Goal: Task Accomplishment & Management: Use online tool/utility

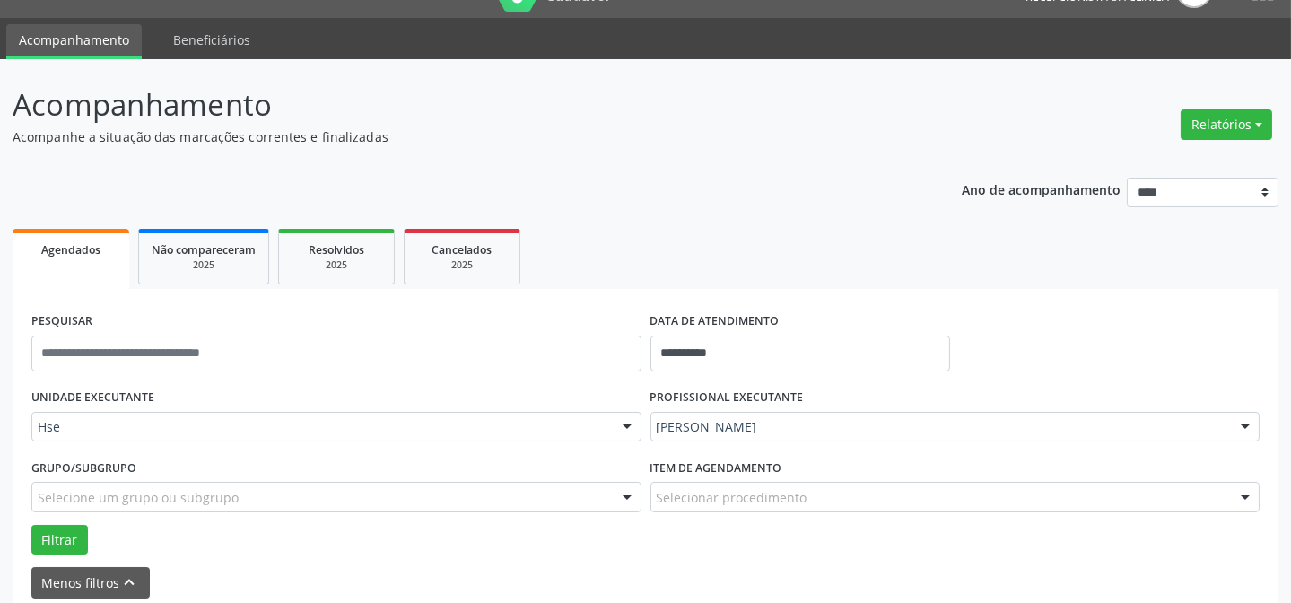
scroll to position [39, 0]
drag, startPoint x: 1254, startPoint y: 431, endPoint x: 987, endPoint y: 192, distance: 358.3
click at [1254, 430] on div at bounding box center [1245, 428] width 27 height 30
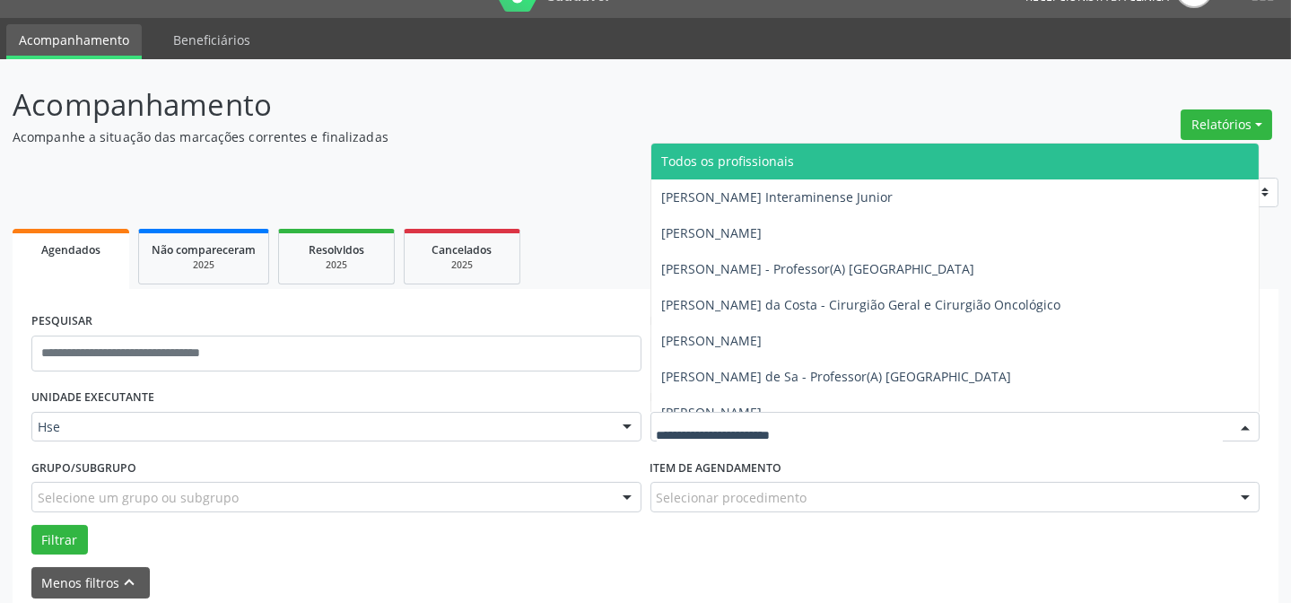
click at [851, 146] on span "Todos os profissionais" at bounding box center [955, 162] width 608 height 36
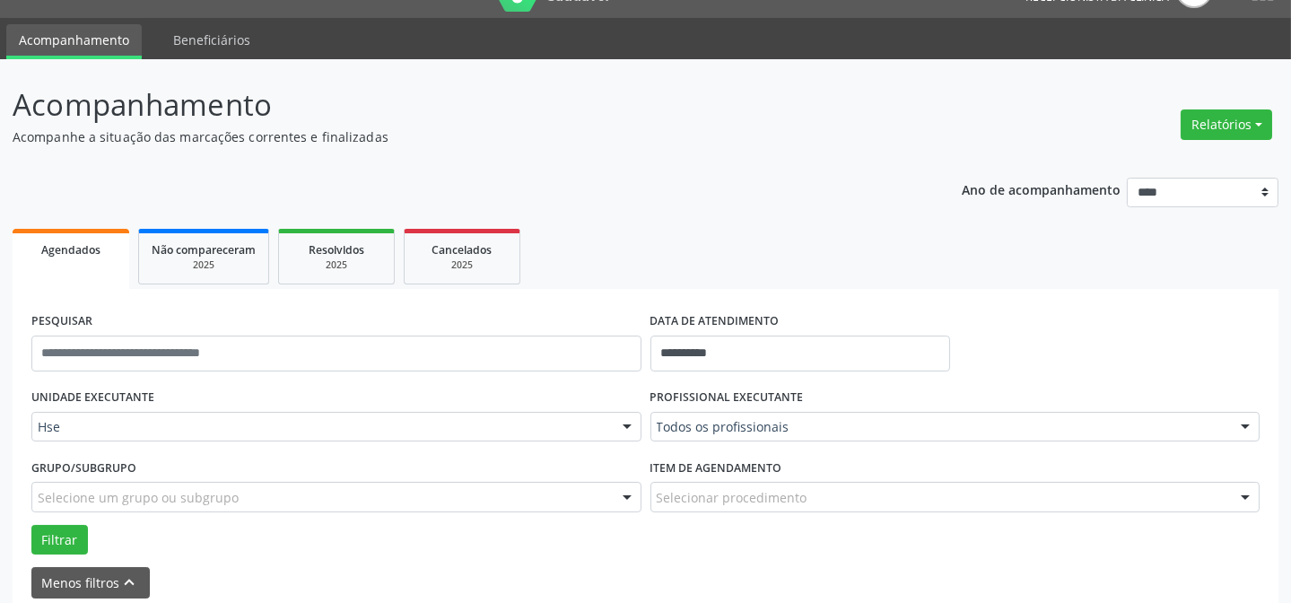
click at [851, 146] on div "**********" at bounding box center [646, 378] width 1266 height 591
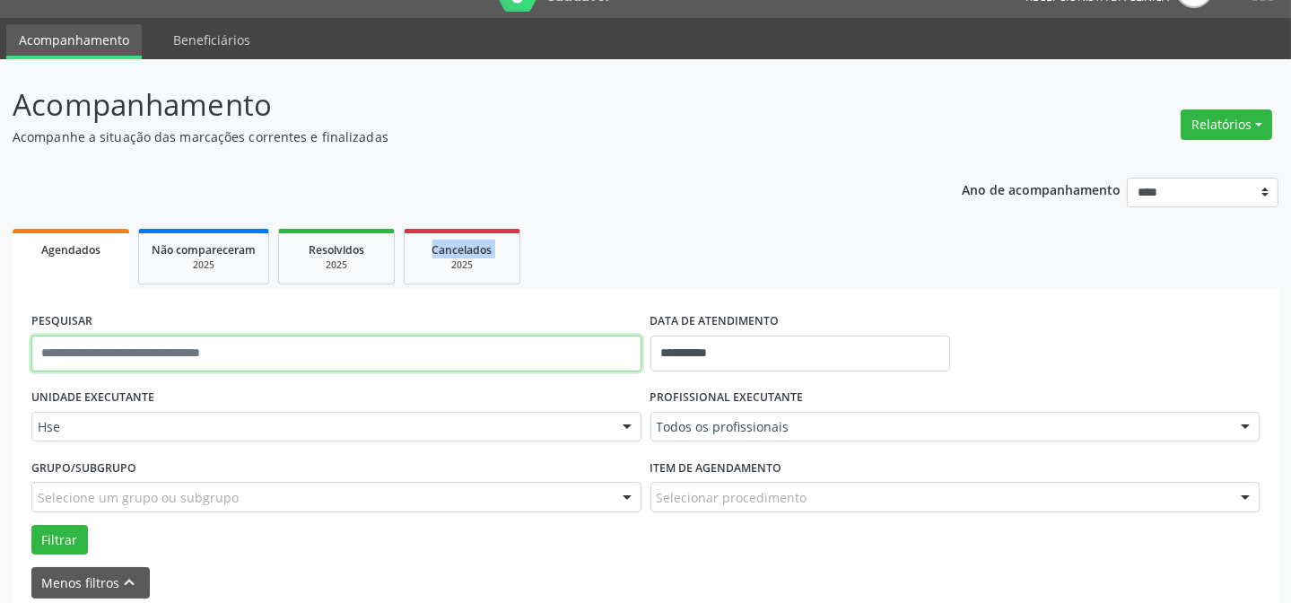
click at [610, 356] on input "text" at bounding box center [336, 353] width 610 height 36
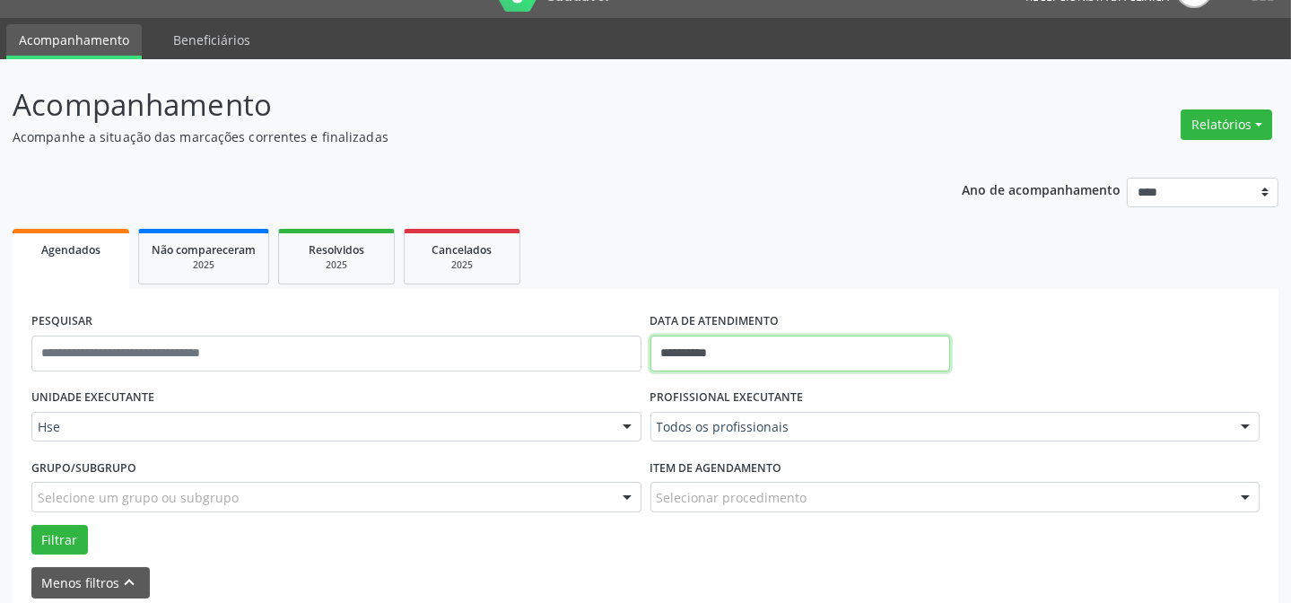
click at [766, 345] on input "**********" at bounding box center [800, 353] width 301 height 36
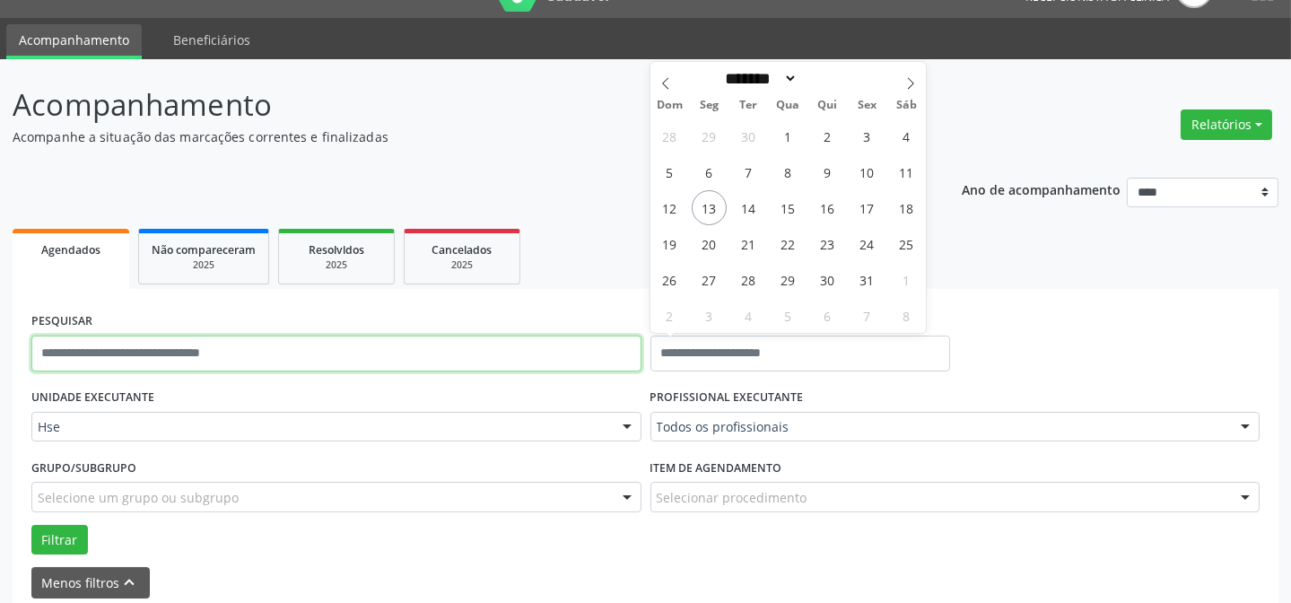
click at [556, 356] on input "text" at bounding box center [336, 353] width 610 height 36
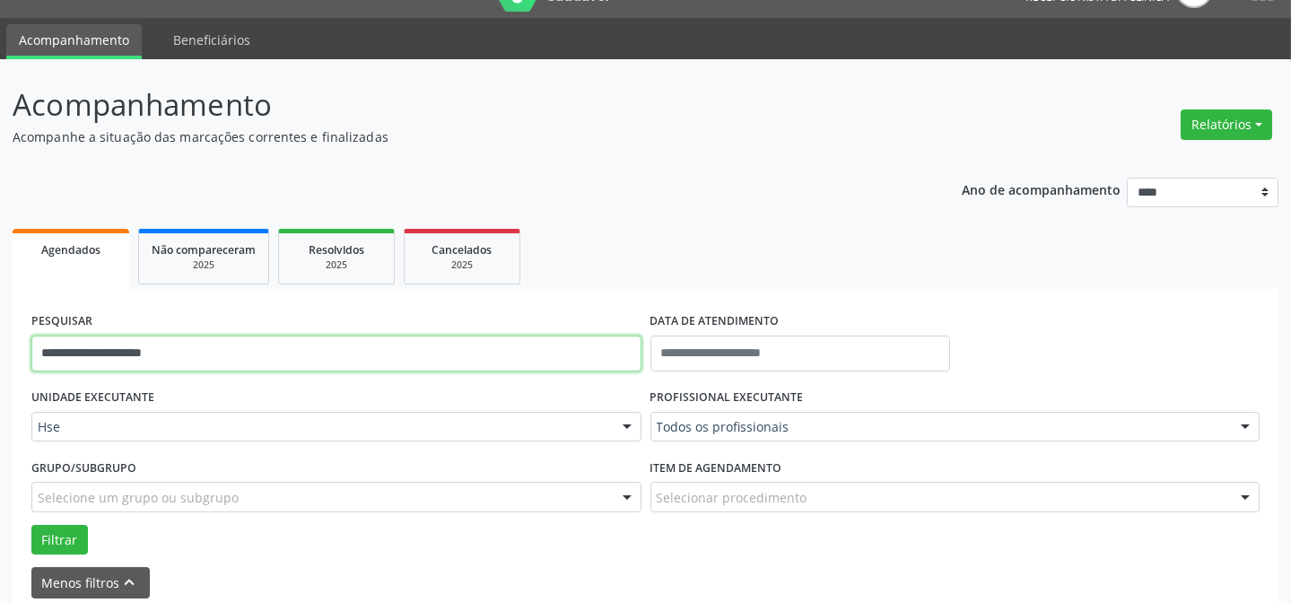
click at [31, 525] on button "Filtrar" at bounding box center [59, 540] width 57 height 30
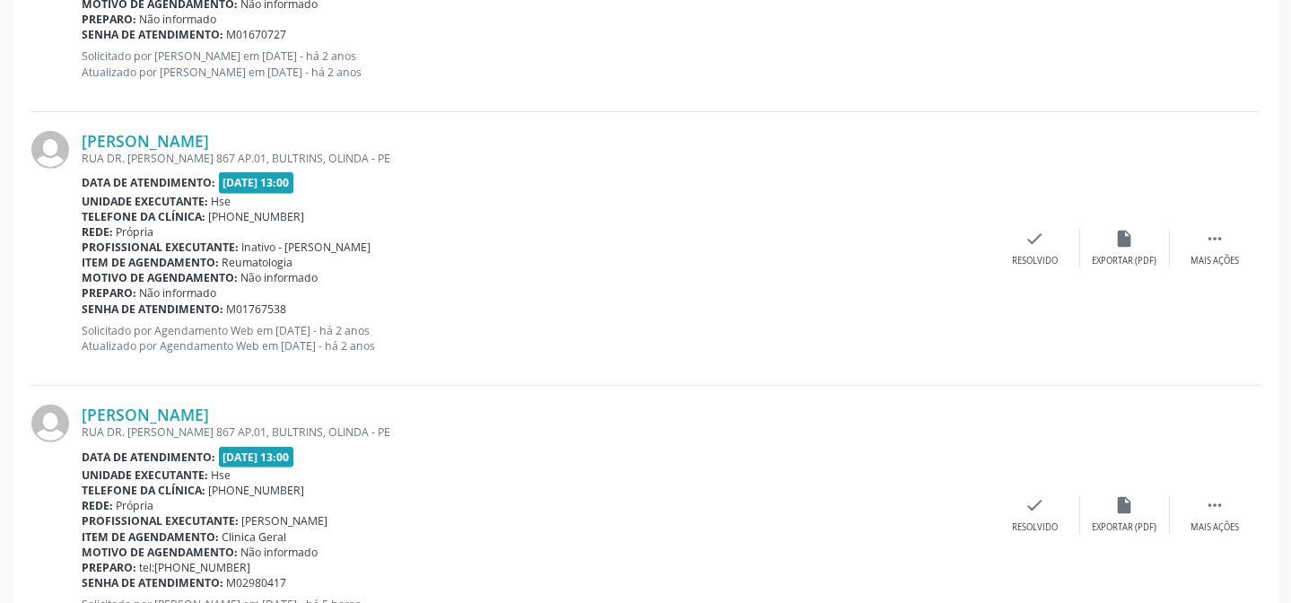
scroll to position [2857, 0]
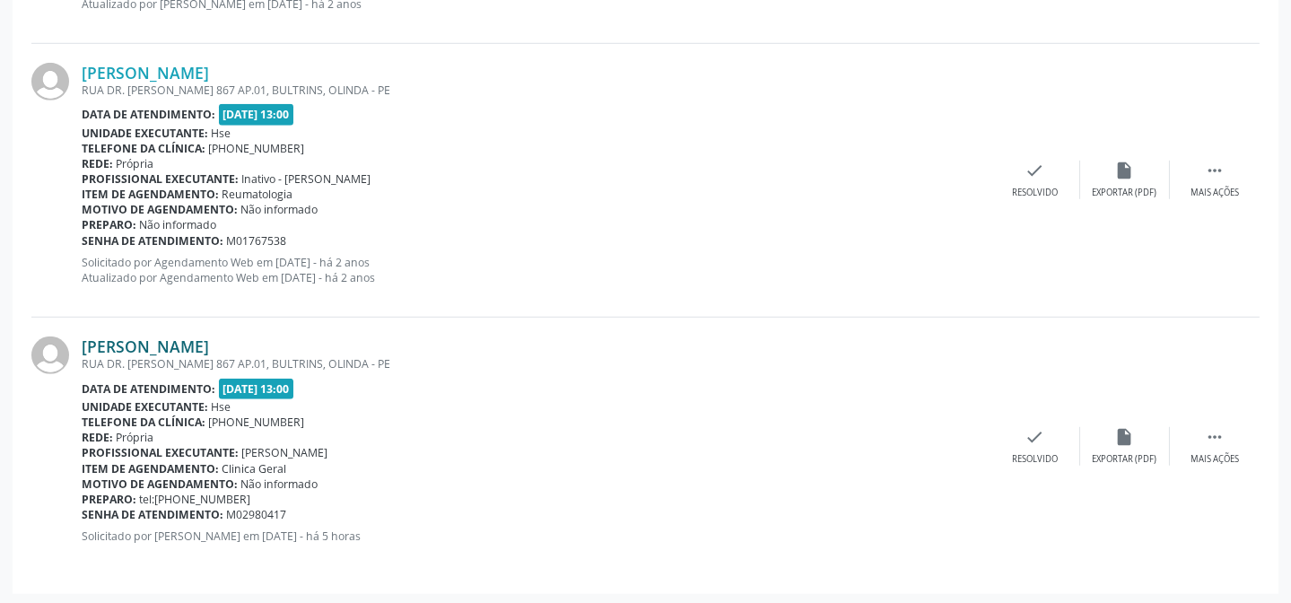
click at [168, 341] on link "[PERSON_NAME]" at bounding box center [145, 346] width 127 height 20
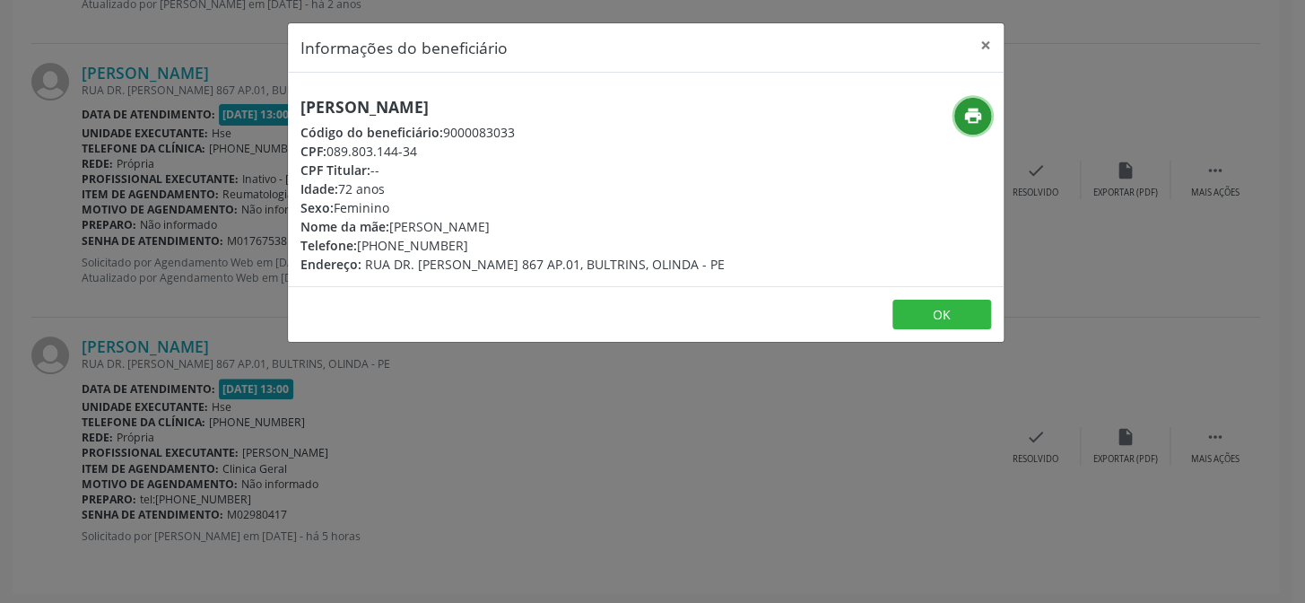
click at [973, 115] on icon "print" at bounding box center [973, 116] width 20 height 20
click at [986, 39] on button "×" at bounding box center [986, 45] width 36 height 44
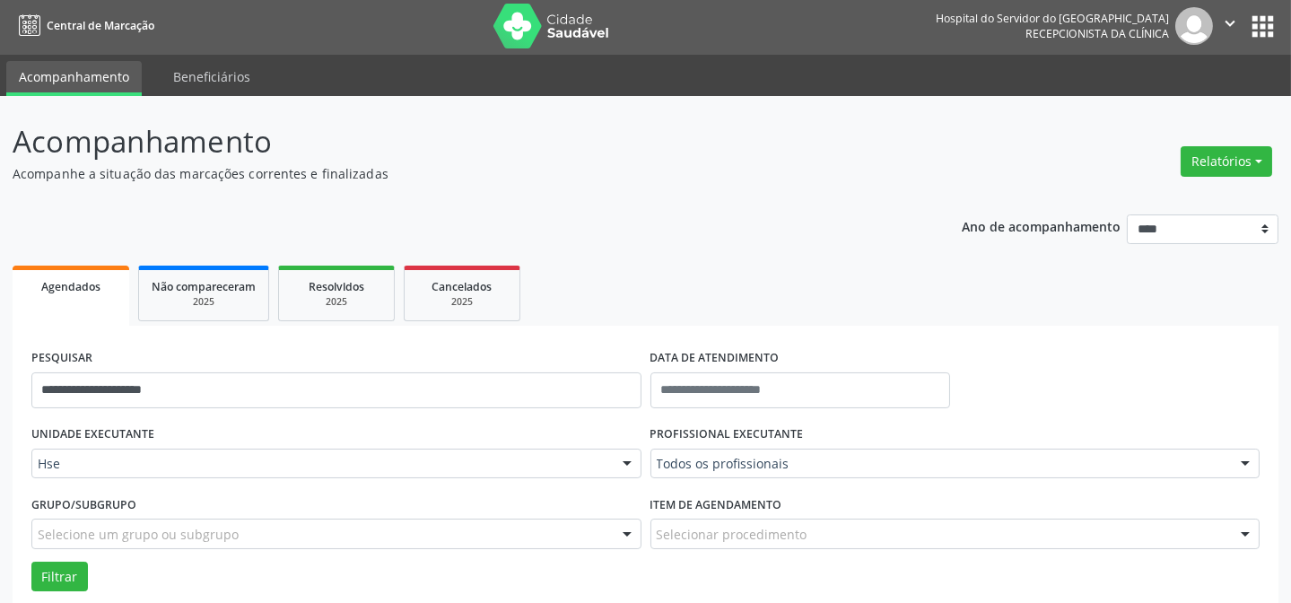
scroll to position [0, 0]
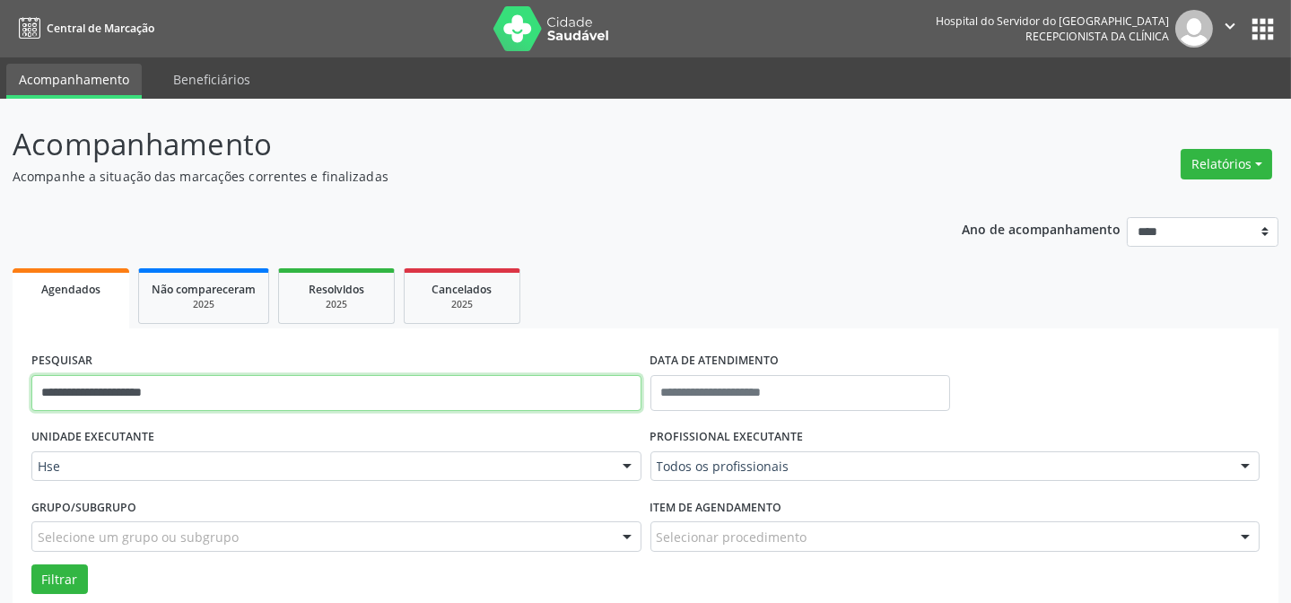
click at [266, 393] on input "**********" at bounding box center [336, 393] width 610 height 36
click at [267, 392] on input "**********" at bounding box center [336, 393] width 610 height 36
type input "**********"
click at [31, 564] on button "Filtrar" at bounding box center [59, 579] width 57 height 30
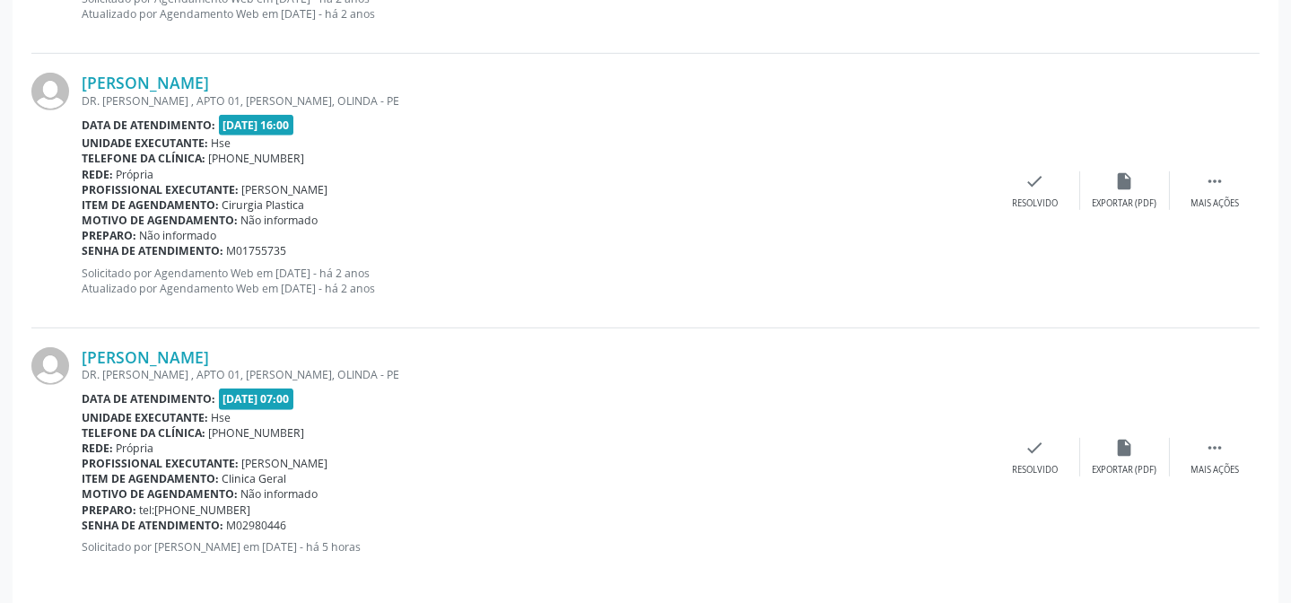
scroll to position [2036, 0]
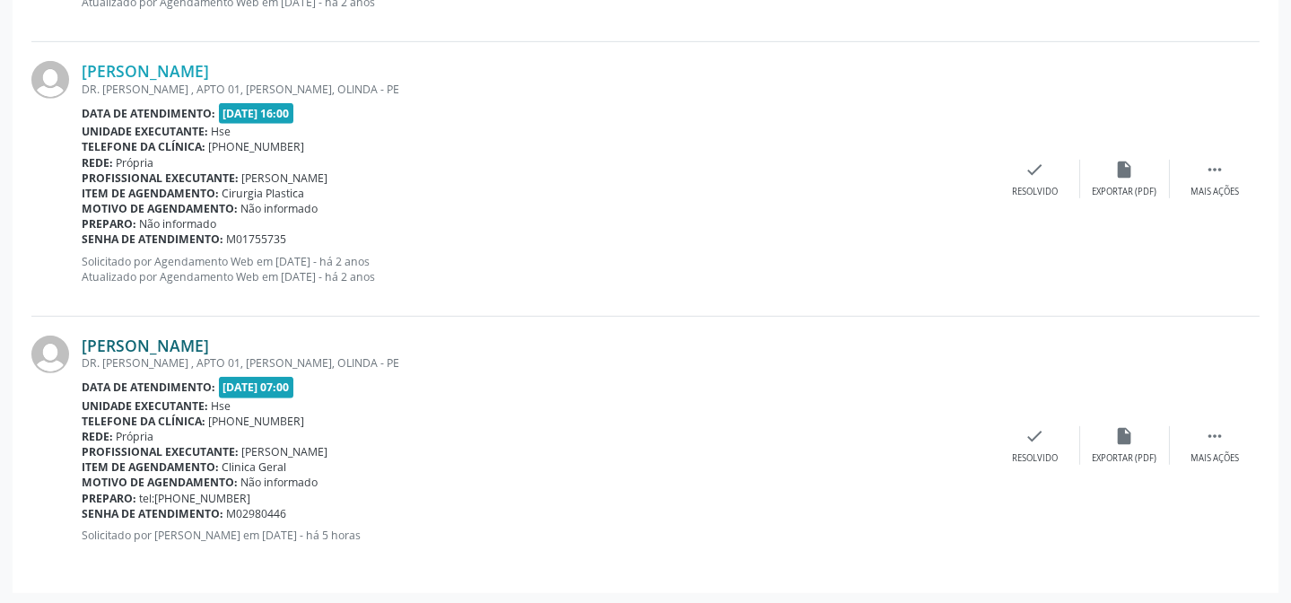
click at [209, 346] on link "[PERSON_NAME]" at bounding box center [145, 345] width 127 height 20
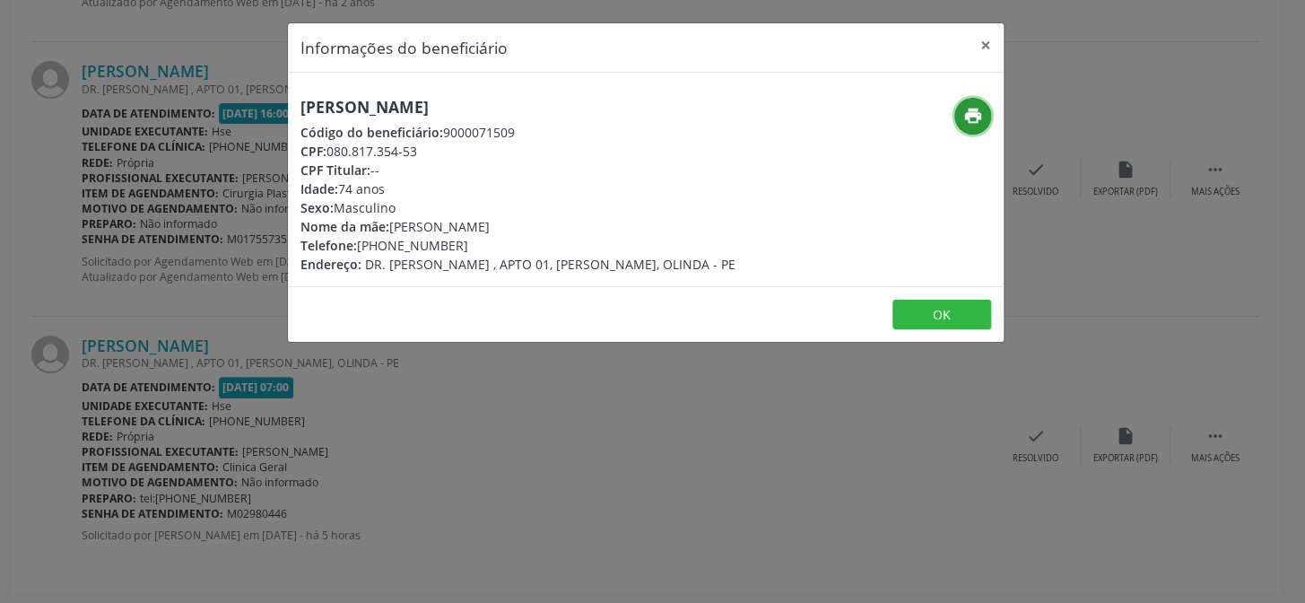
click at [970, 114] on icon "print" at bounding box center [973, 116] width 20 height 20
click at [986, 43] on button "×" at bounding box center [986, 45] width 36 height 44
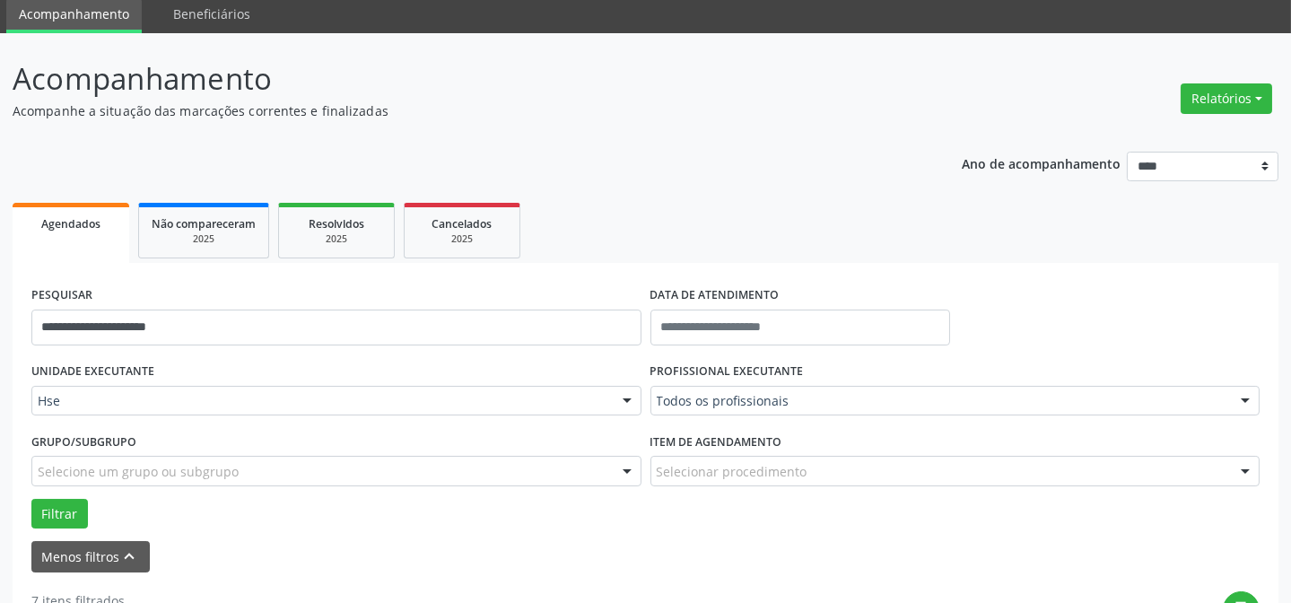
scroll to position [244, 0]
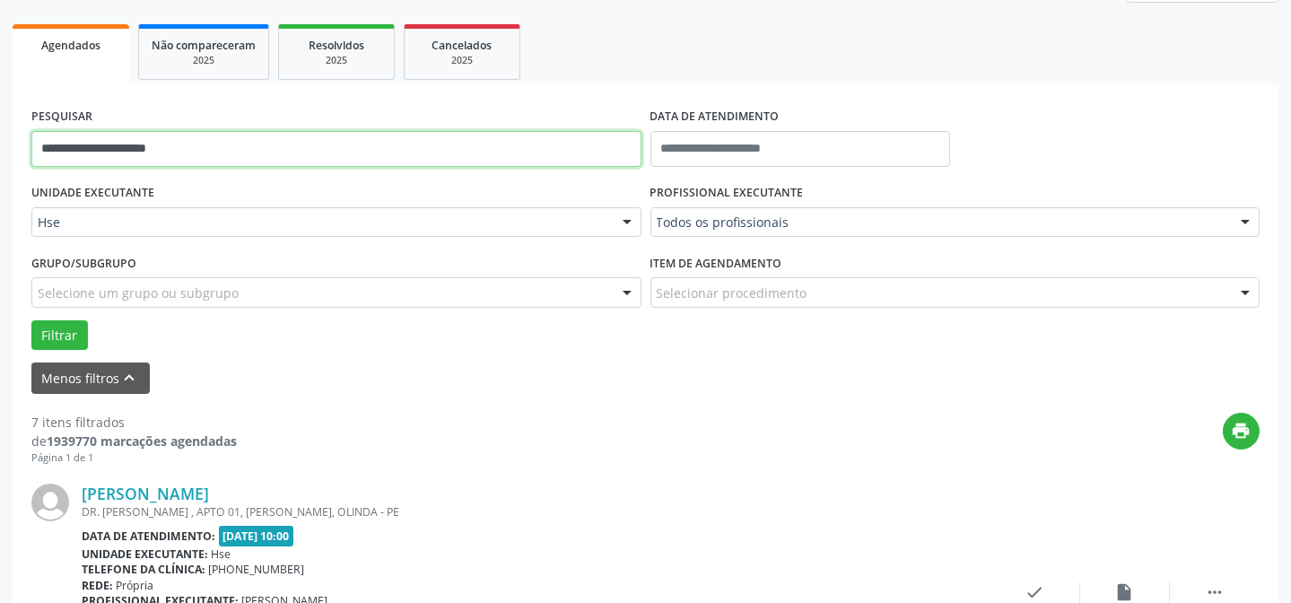
click at [278, 143] on input "**********" at bounding box center [336, 149] width 610 height 36
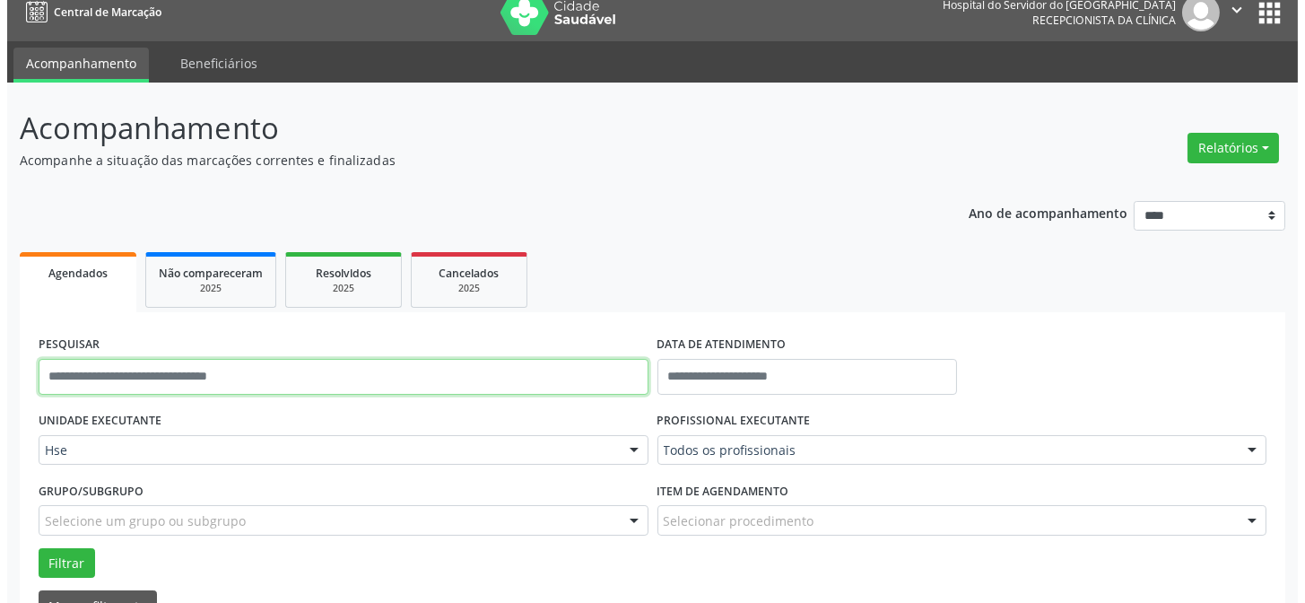
scroll to position [0, 0]
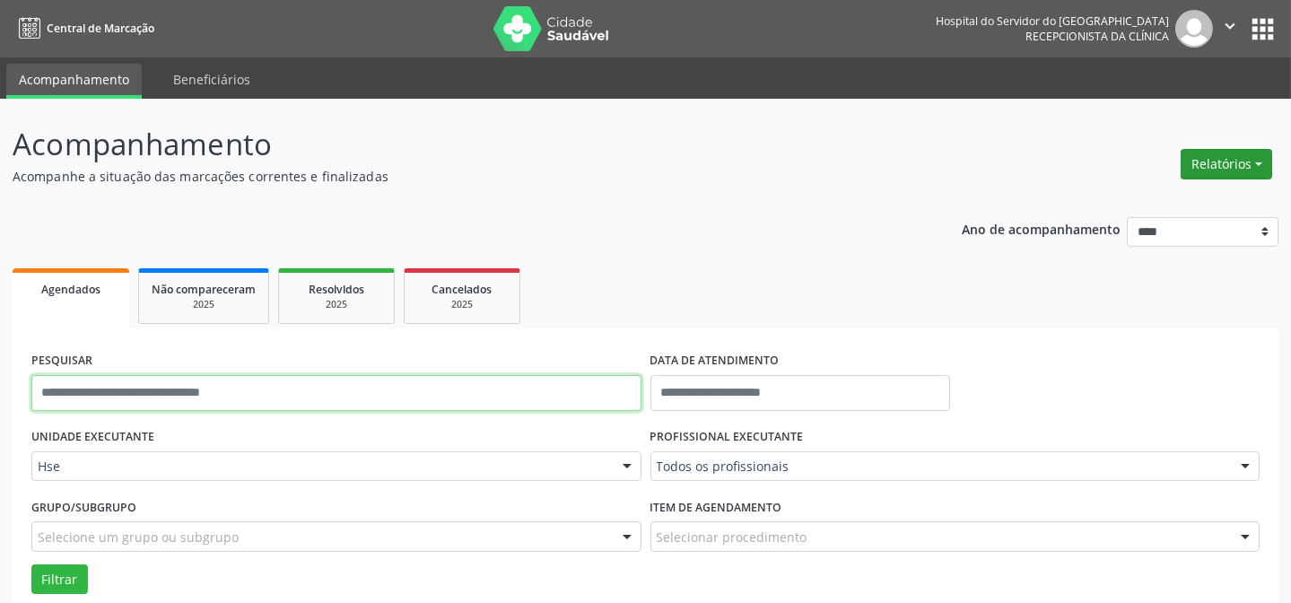
click at [1237, 161] on button "Relatórios" at bounding box center [1225, 164] width 91 height 30
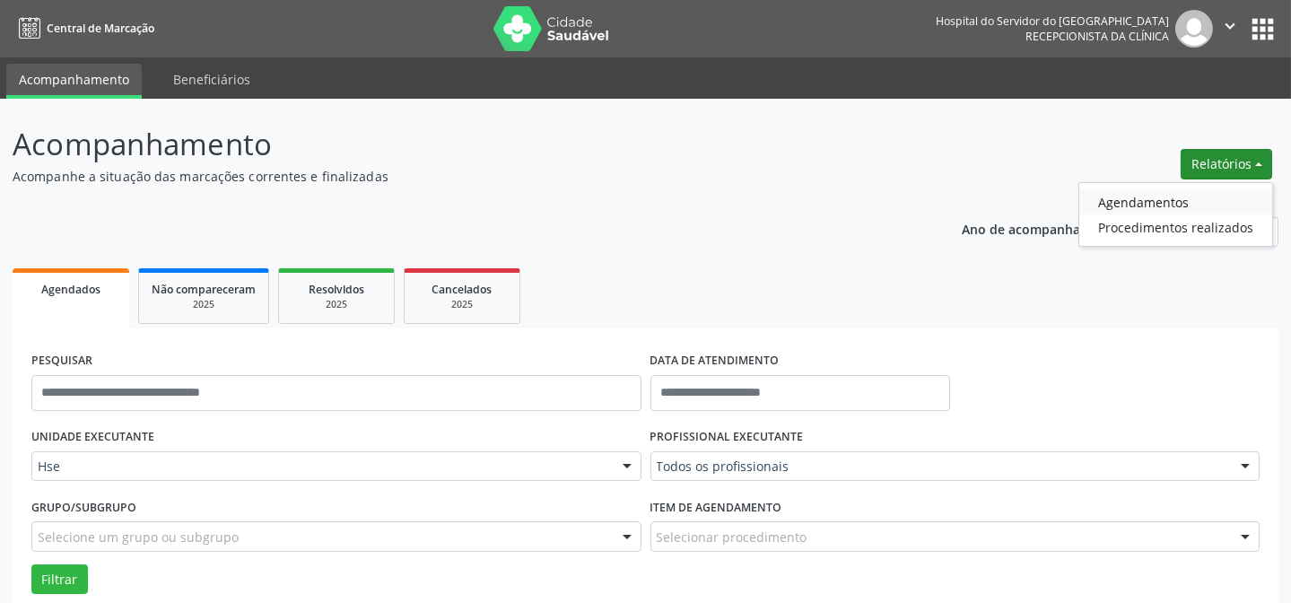
click at [1159, 205] on link "Agendamentos" at bounding box center [1175, 201] width 193 height 25
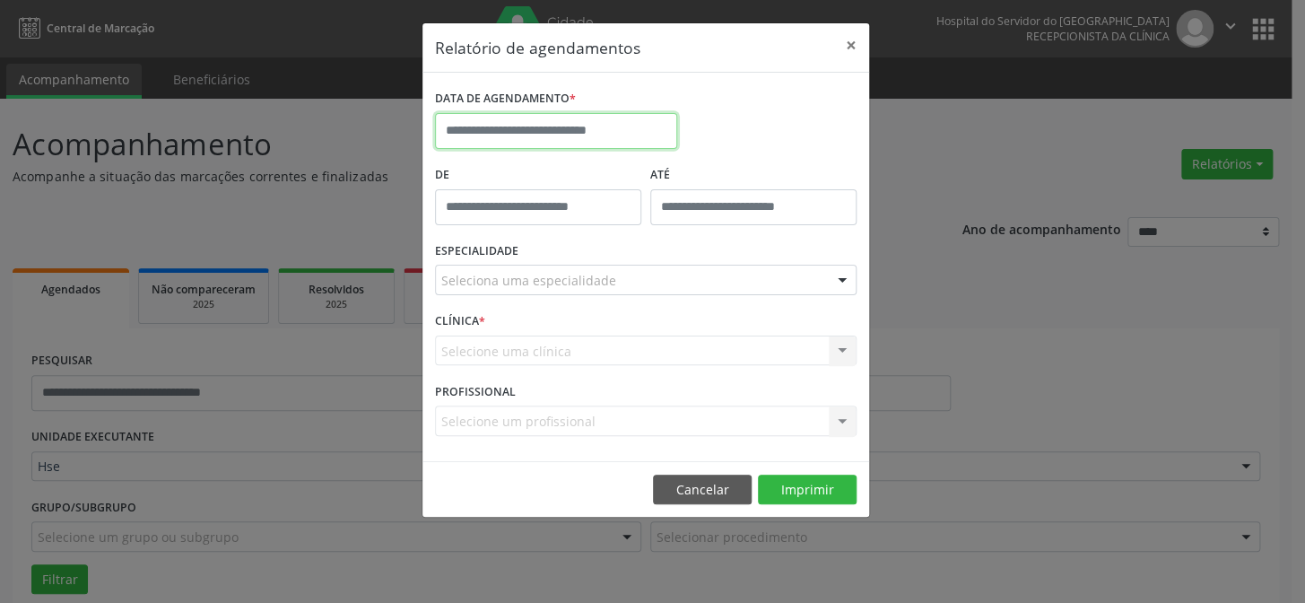
click at [622, 137] on input "text" at bounding box center [556, 131] width 242 height 36
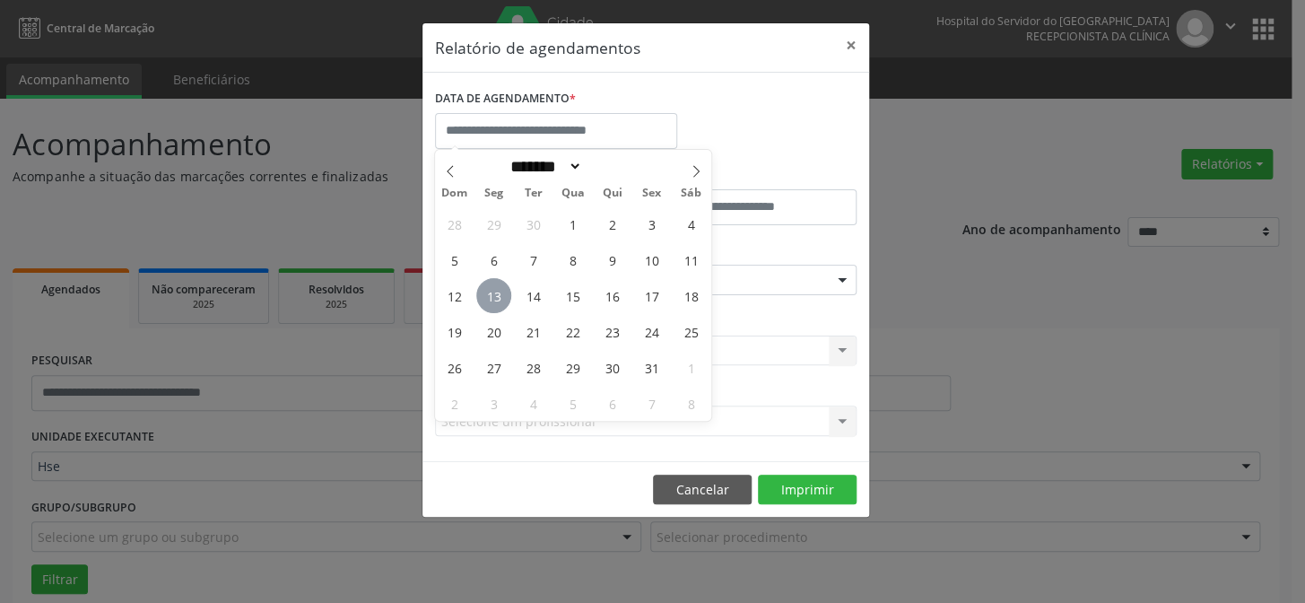
click at [501, 283] on span "13" at bounding box center [493, 295] width 35 height 35
type input "**********"
click at [501, 283] on span "13" at bounding box center [493, 295] width 35 height 35
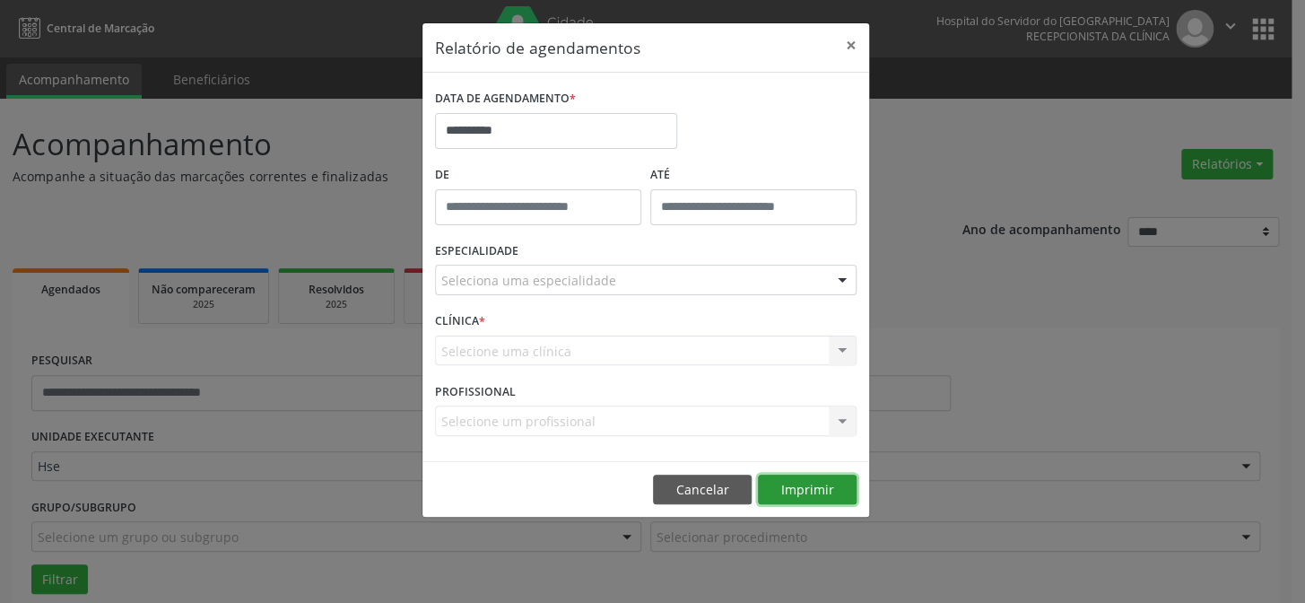
click at [803, 485] on button "Imprimir" at bounding box center [807, 490] width 99 height 30
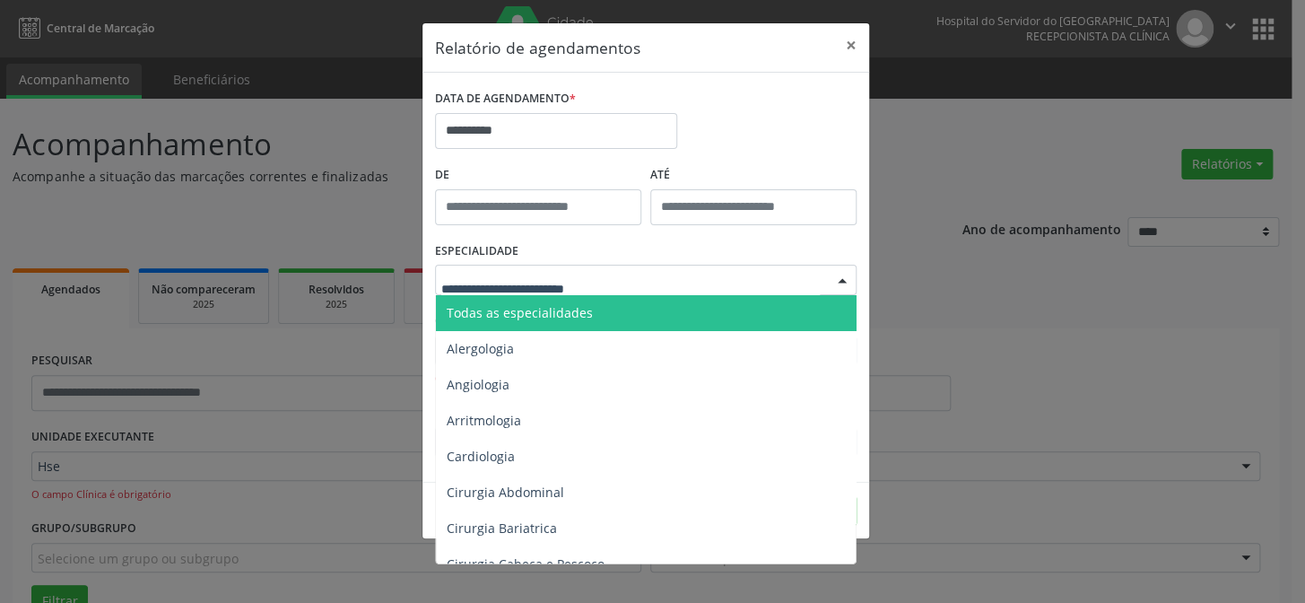
click at [562, 279] on input "text" at bounding box center [630, 289] width 379 height 36
click at [581, 252] on div "ESPECIALIDADE Todas as especialidades Alergologia Angiologia Arritmologia Cardi…" at bounding box center [646, 273] width 431 height 70
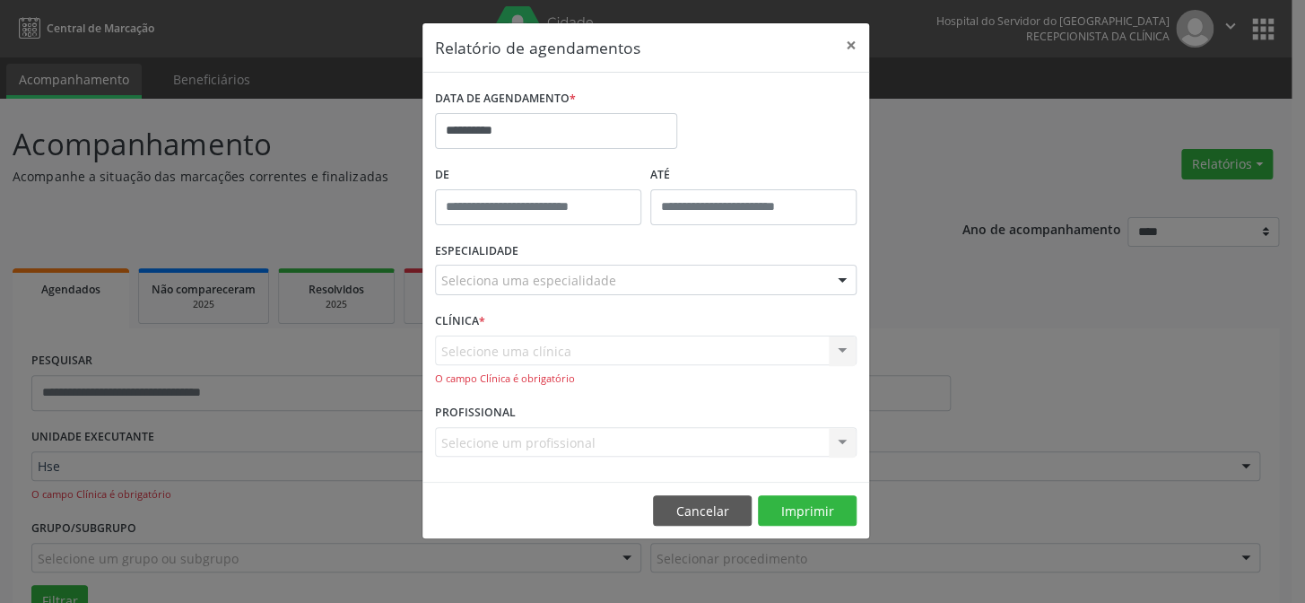
click at [620, 346] on div "Selecione uma clínica Nenhum resultado encontrado para: " " Não há nenhuma opçã…" at bounding box center [646, 360] width 422 height 51
drag, startPoint x: 653, startPoint y: 350, endPoint x: 821, endPoint y: 363, distance: 168.3
click at [693, 357] on div "Selecione uma clínica Nenhum resultado encontrado para: " " Não há nenhuma opçã…" at bounding box center [646, 360] width 422 height 51
click at [795, 296] on div "ESPECIALIDADE Seleciona uma especialidade Todas as especialidades Alergologia A…" at bounding box center [646, 273] width 431 height 70
click at [783, 283] on div "Seleciona uma especialidade" at bounding box center [646, 280] width 422 height 30
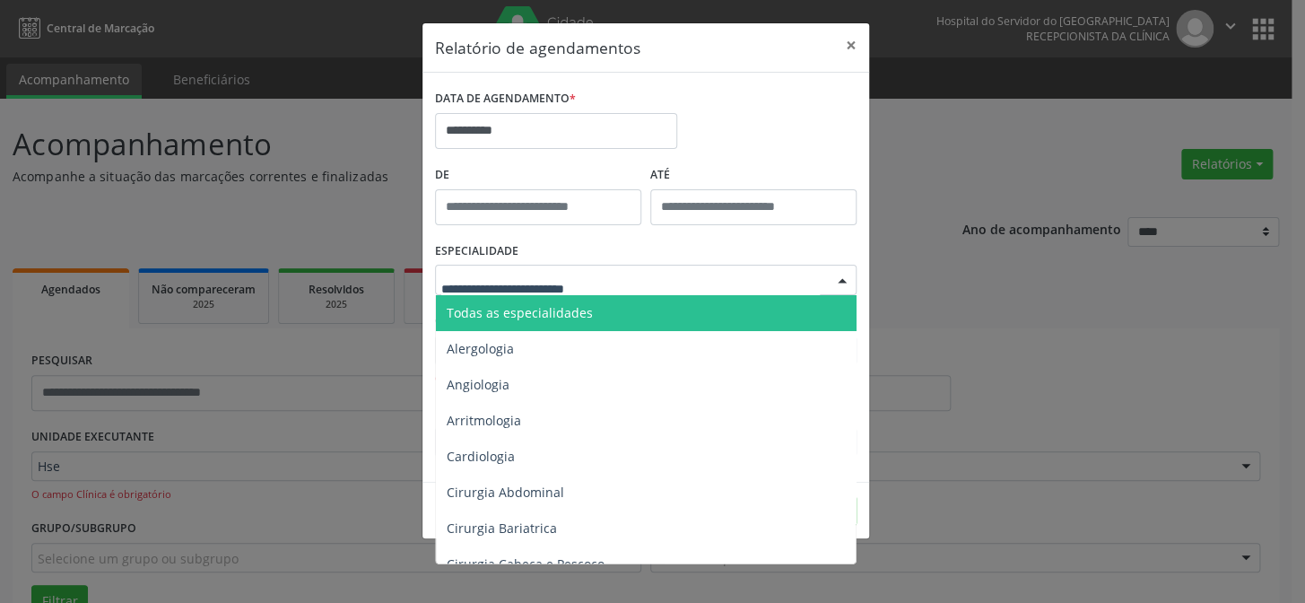
click at [709, 310] on span "Todas as especialidades" at bounding box center [647, 313] width 423 height 36
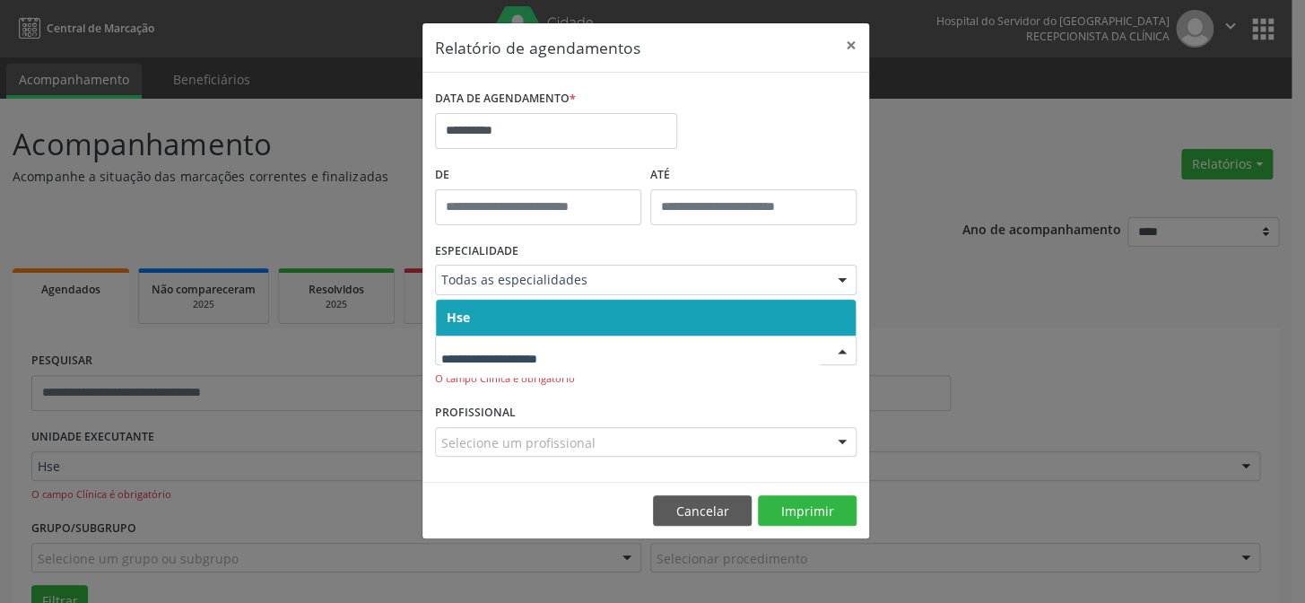
click at [699, 324] on span "Hse" at bounding box center [646, 318] width 420 height 36
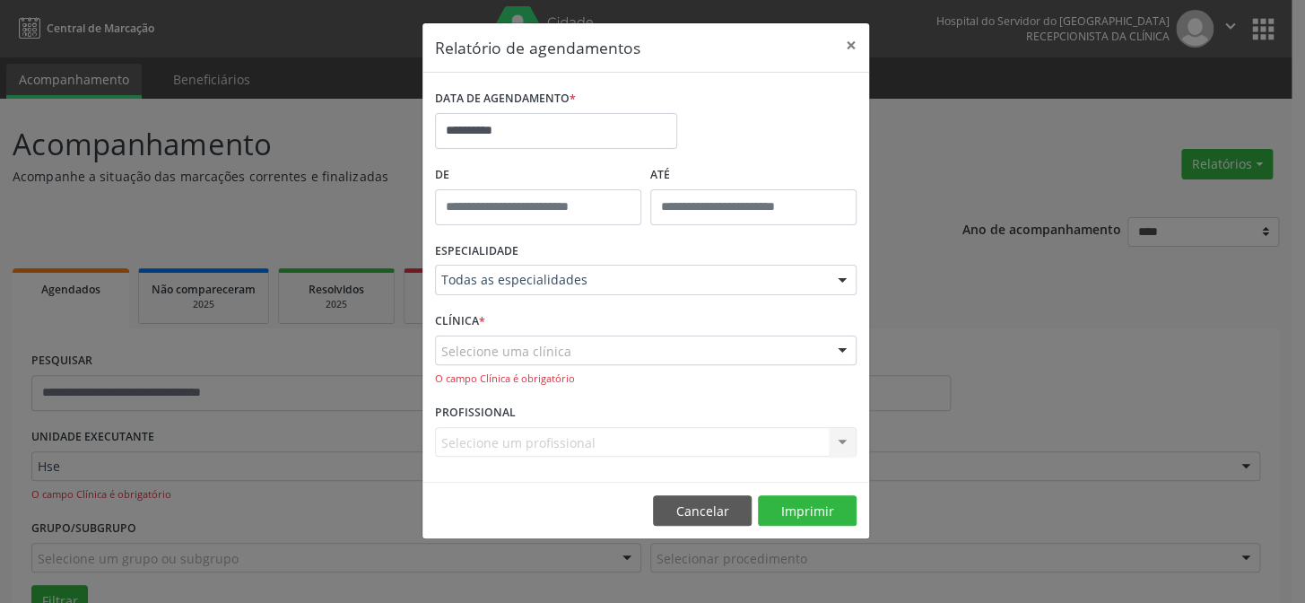
click at [704, 362] on div "Selecione uma clínica" at bounding box center [646, 350] width 422 height 30
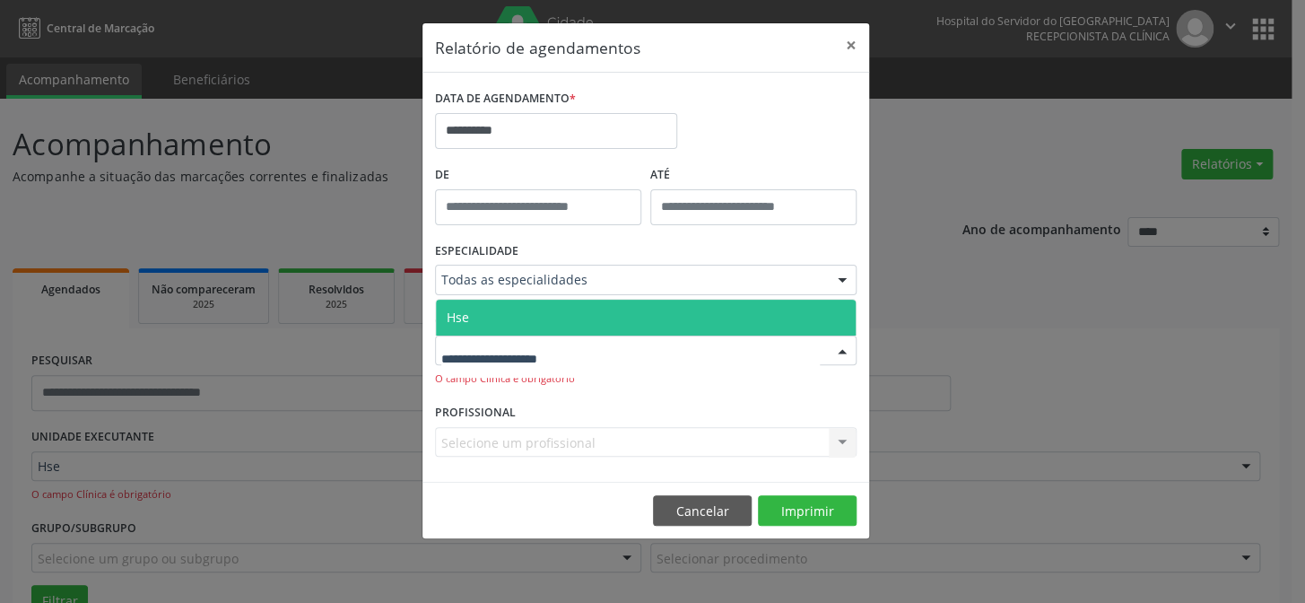
click at [693, 322] on span "Hse" at bounding box center [646, 318] width 420 height 36
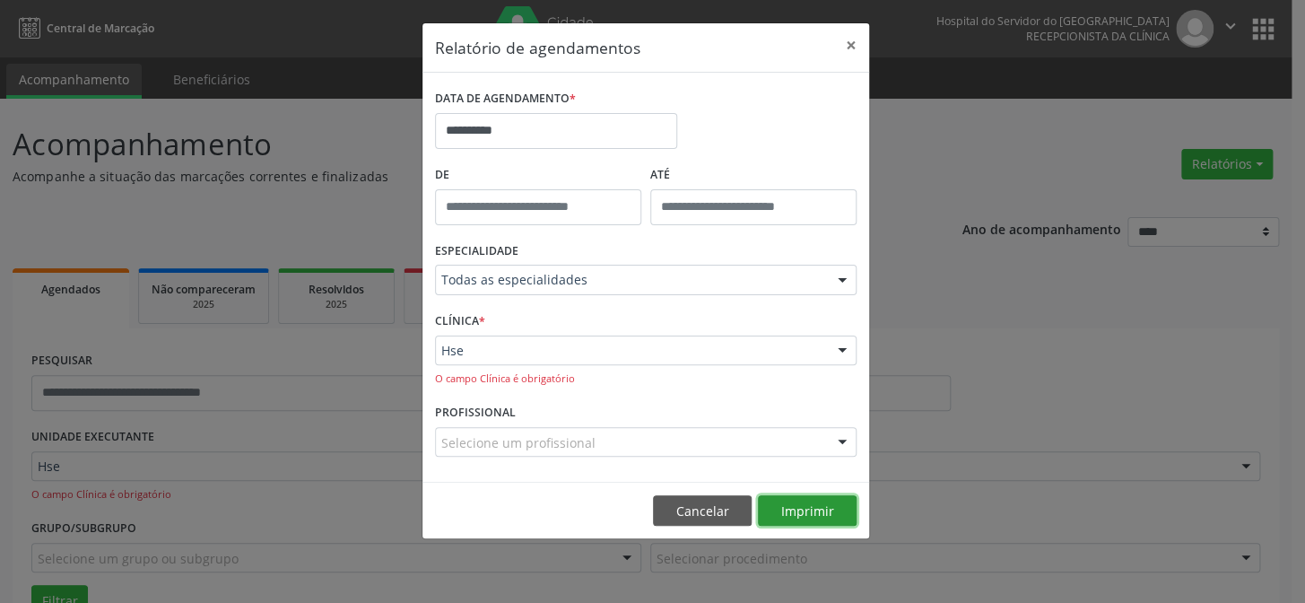
click at [807, 515] on button "Imprimir" at bounding box center [807, 510] width 99 height 30
